Goal: Information Seeking & Learning: Check status

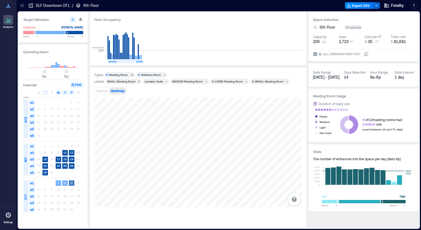
click at [71, 183] on rect at bounding box center [72, 183] width 6 height 6
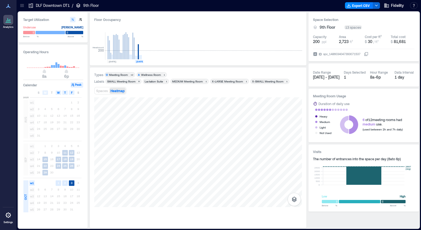
click at [252, 41] on div "Headcount 200 [DATE] [DATE]" at bounding box center [198, 43] width 208 height 36
click at [409, 105] on div "Duration of daily use" at bounding box center [363, 104] width 101 height 6
click at [320, 122] on div "Medium" at bounding box center [325, 122] width 10 height 6
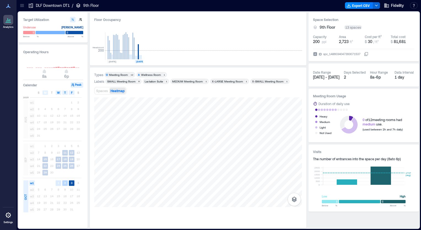
click at [66, 182] on rect at bounding box center [65, 183] width 6 height 6
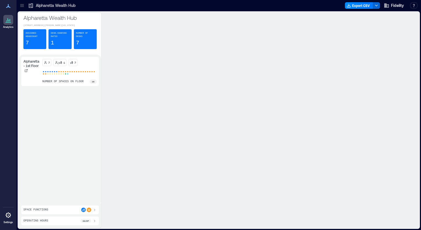
click at [296, 26] on div "How many people are in the building? Building peak occupancy per Day" at bounding box center [259, 31] width 304 height 11
